Goal: Browse casually: Explore the website without a specific task or goal

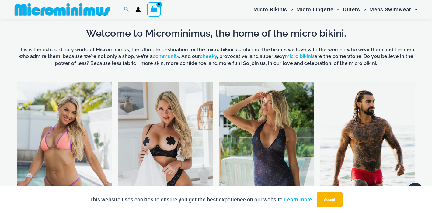
scroll to position [231, 0]
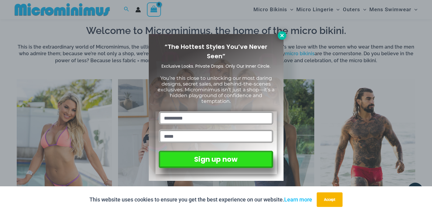
click at [282, 35] on icon at bounding box center [281, 35] width 5 height 5
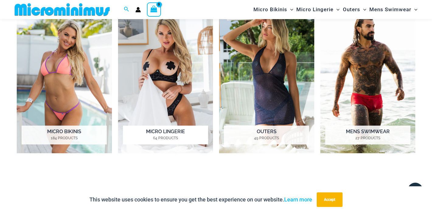
scroll to position [303, 0]
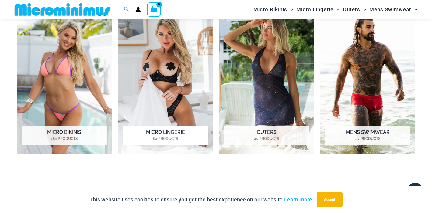
click at [158, 72] on img "Visit product category Micro Lingerie" at bounding box center [165, 80] width 95 height 147
click at [251, 72] on img "Visit product category Outers" at bounding box center [266, 80] width 95 height 147
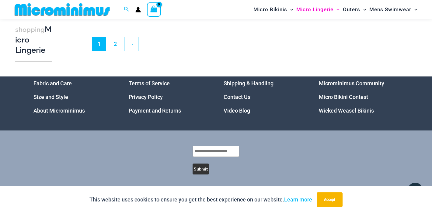
scroll to position [1480, 0]
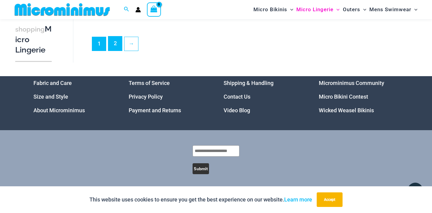
click at [118, 51] on link "2" at bounding box center [115, 43] width 14 height 14
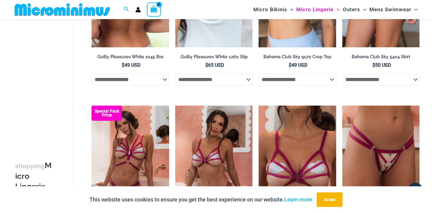
scroll to position [848, 0]
click at [133, 83] on select "**********" at bounding box center [129, 80] width 77 height 12
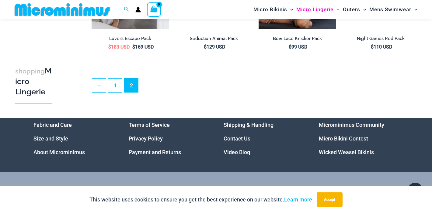
scroll to position [1396, 0]
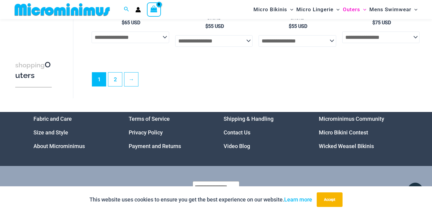
scroll to position [1451, 0]
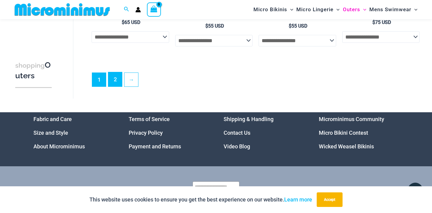
click at [119, 81] on link "2" at bounding box center [115, 79] width 14 height 14
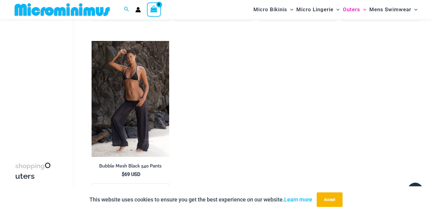
scroll to position [713, 0]
